Goal: Check status: Check status

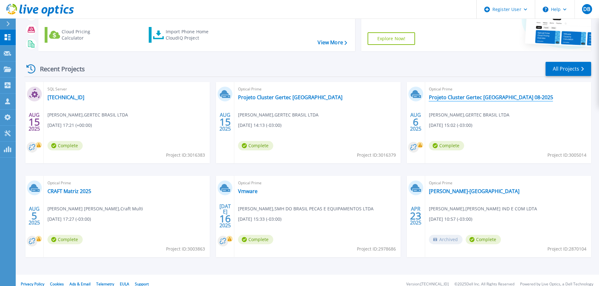
scroll to position [62, 0]
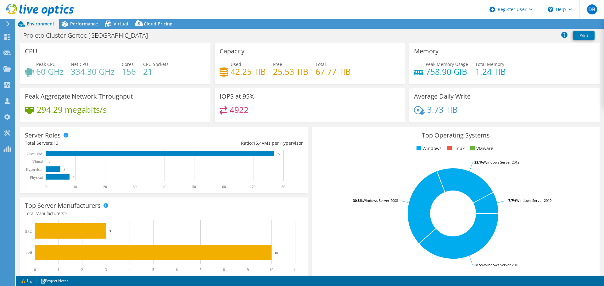
select select "USD"
click at [88, 23] on span "Performance" at bounding box center [84, 24] width 28 height 6
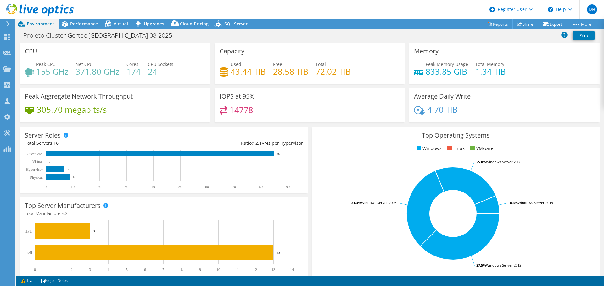
select select "USD"
